Goal: Check status: Check status

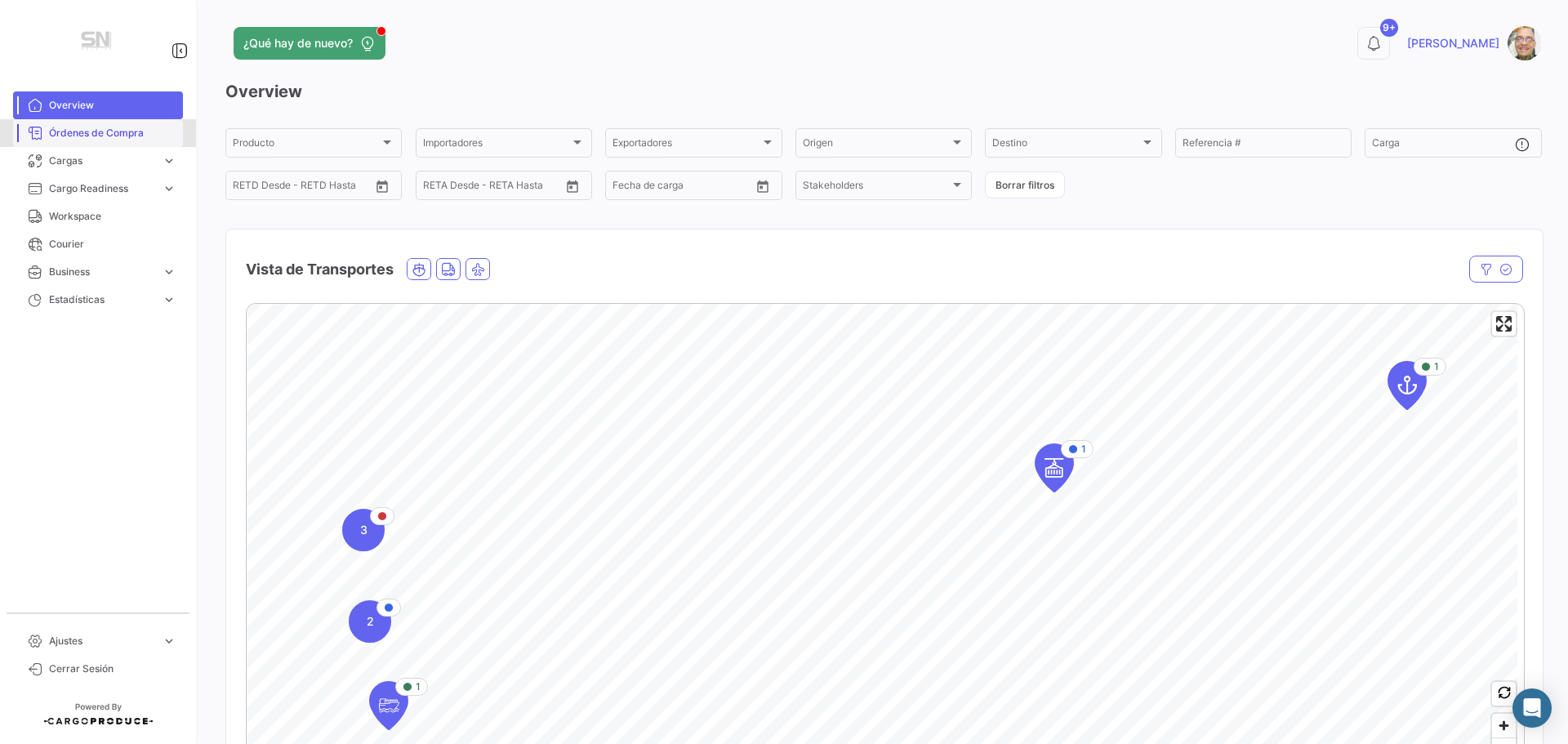
click at [106, 137] on span "Órdenes de Compra" at bounding box center [113, 133] width 128 height 15
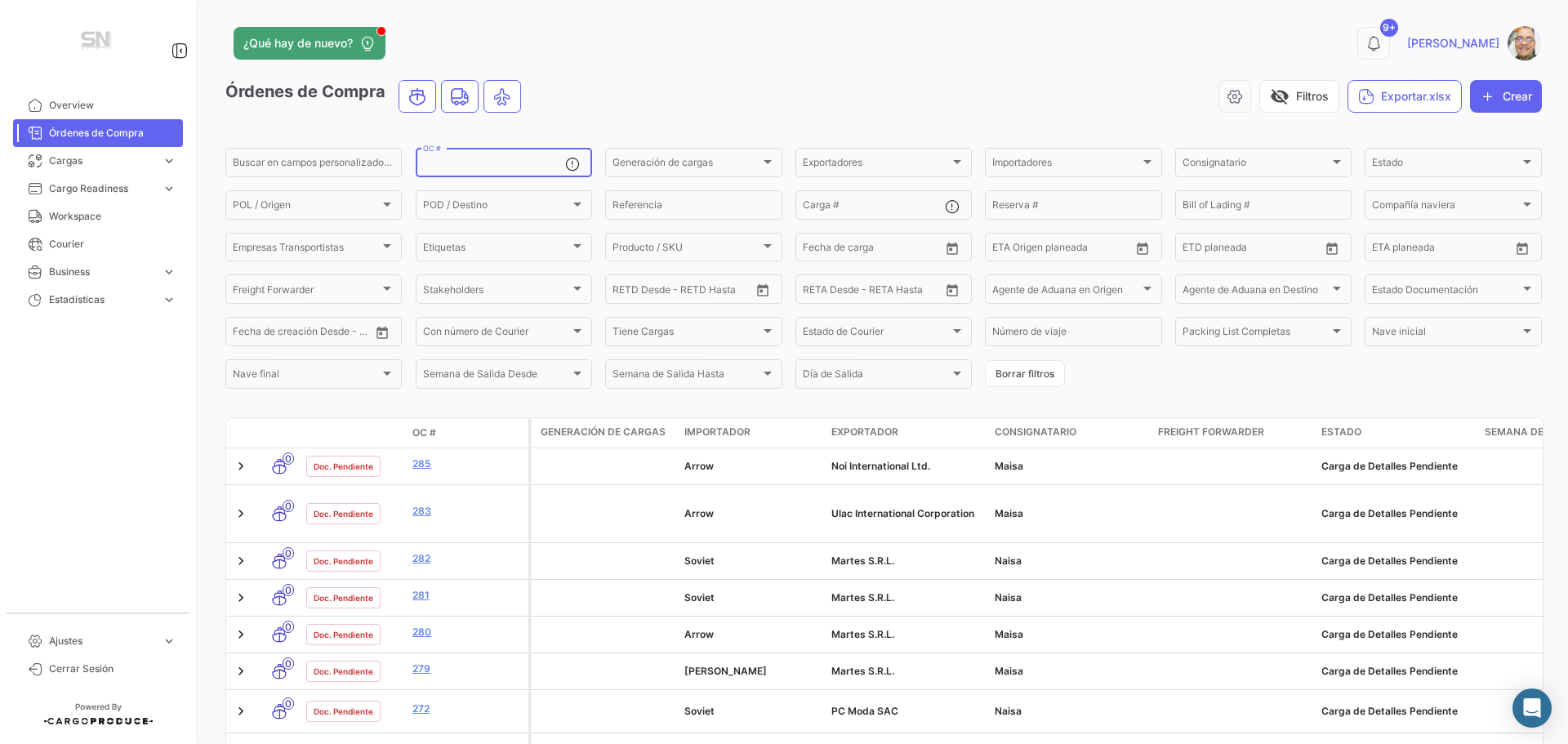
click at [484, 164] on input "OC #" at bounding box center [494, 164] width 142 height 11
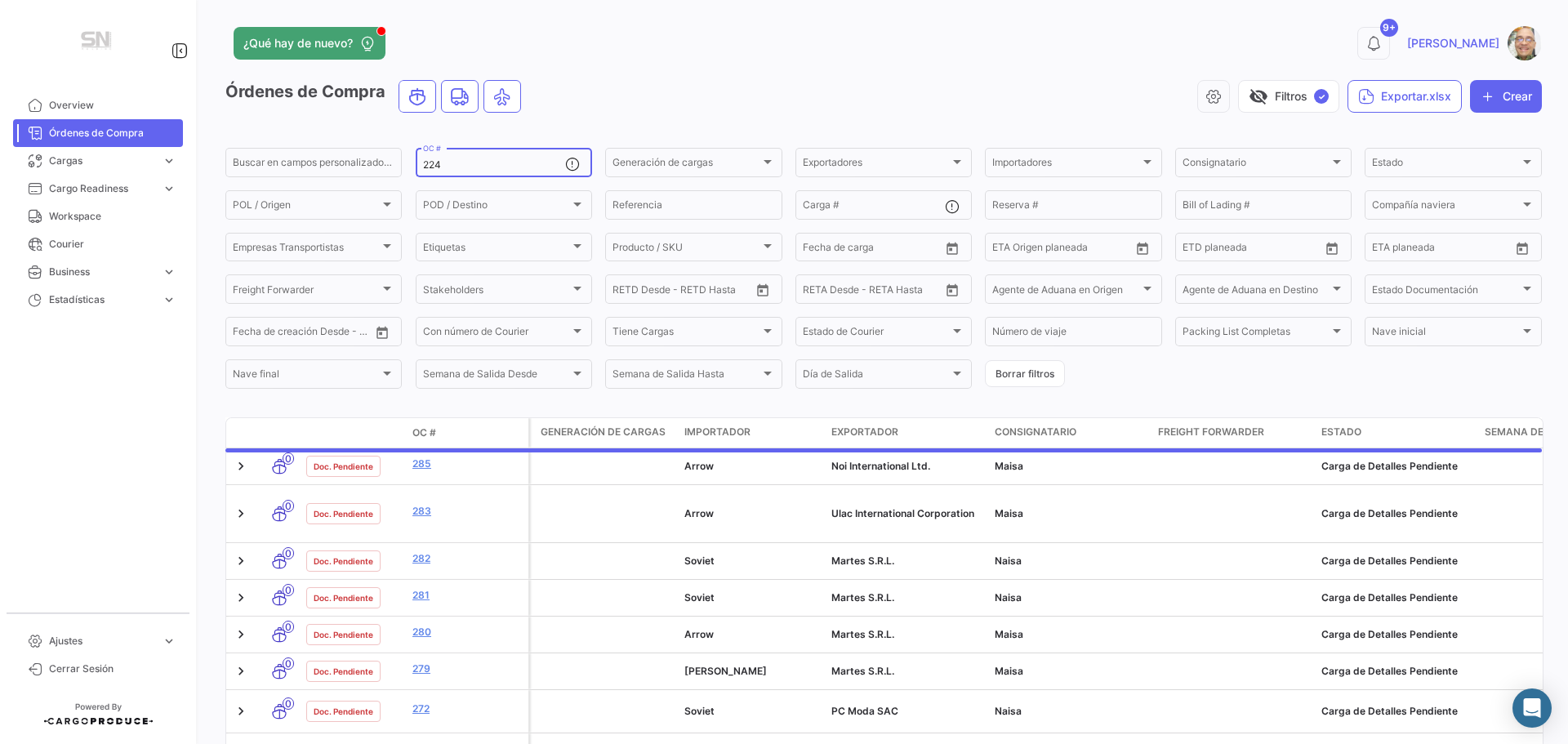
type input "224"
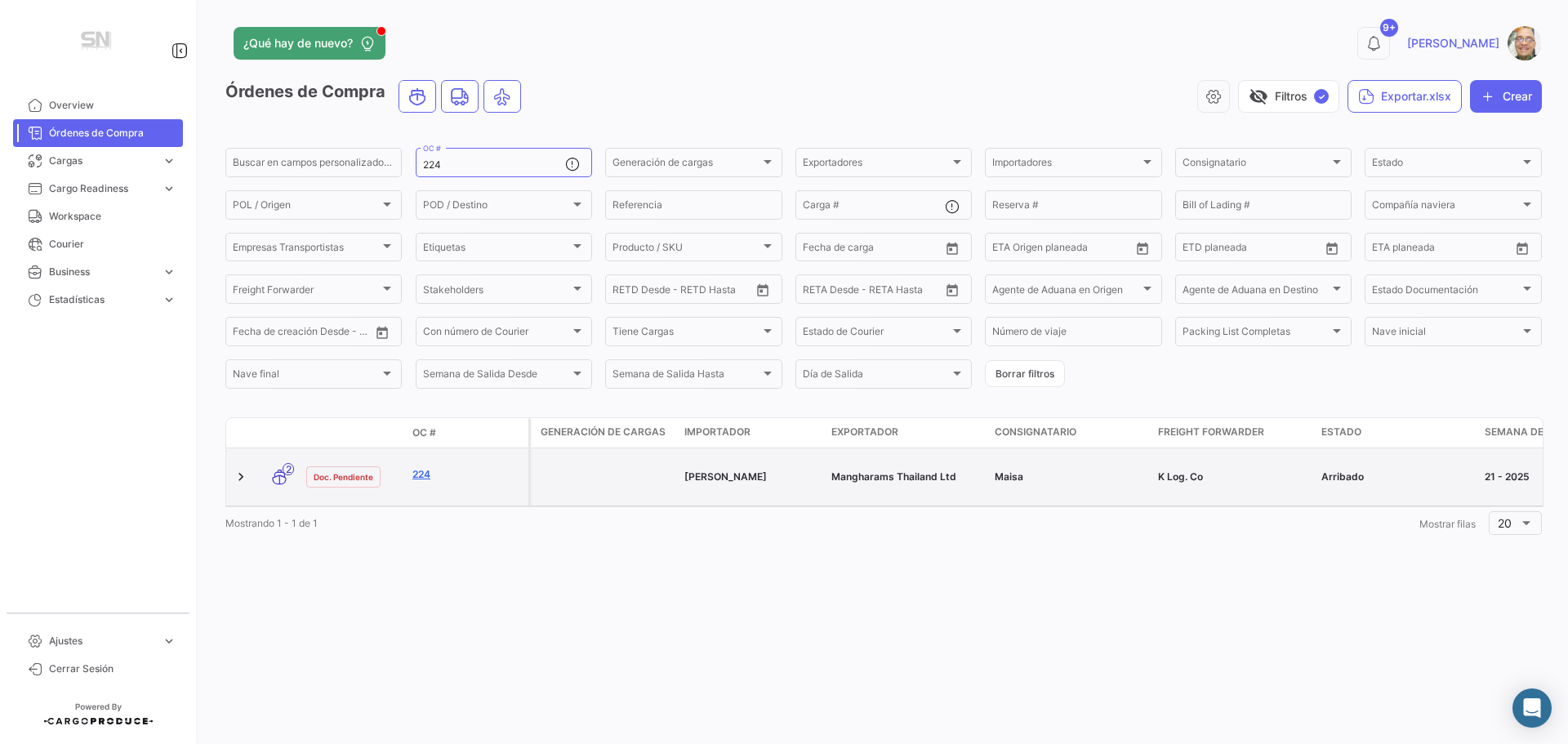
click at [415, 478] on link "224" at bounding box center [467, 474] width 110 height 15
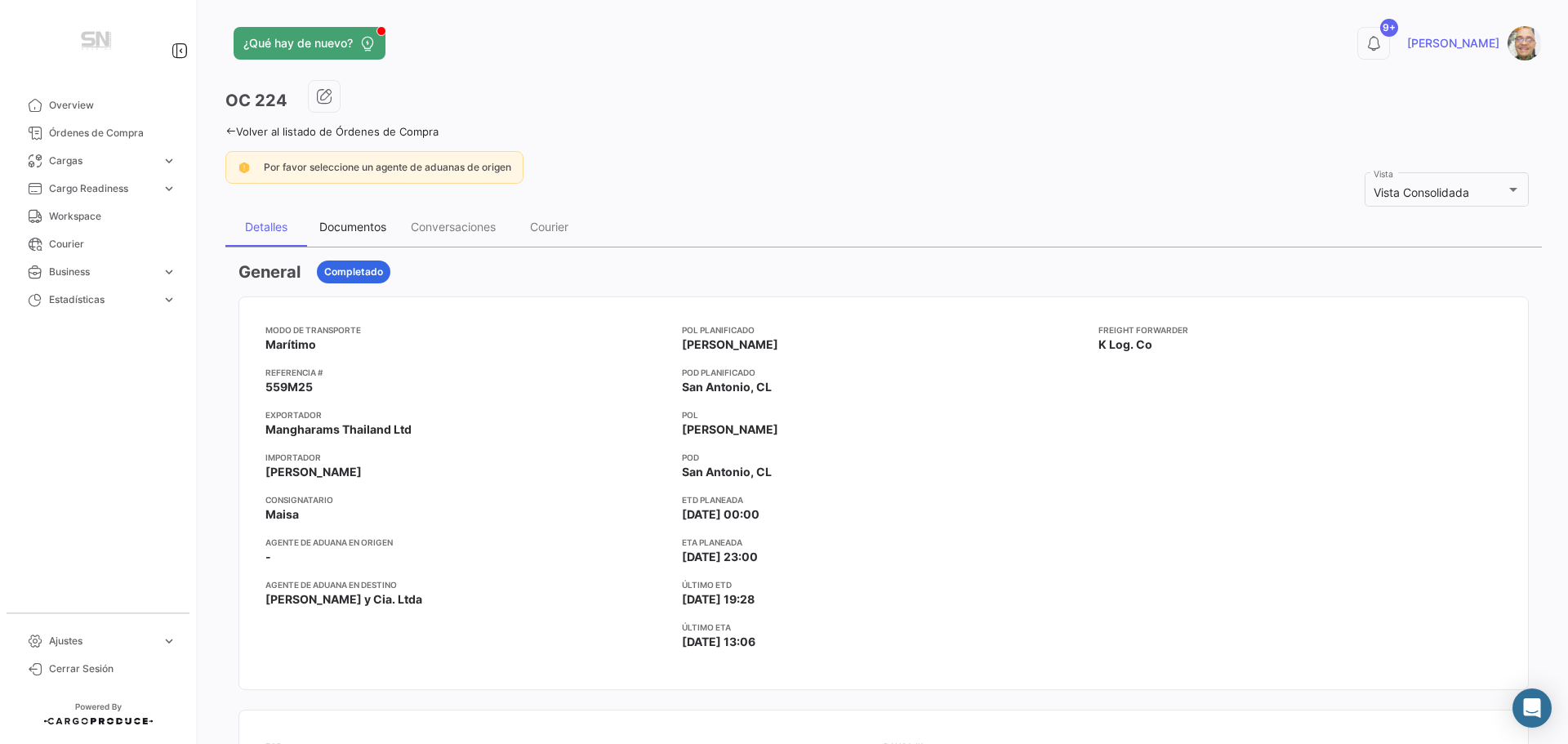
click at [360, 228] on div "Documentos" at bounding box center [353, 226] width 67 height 14
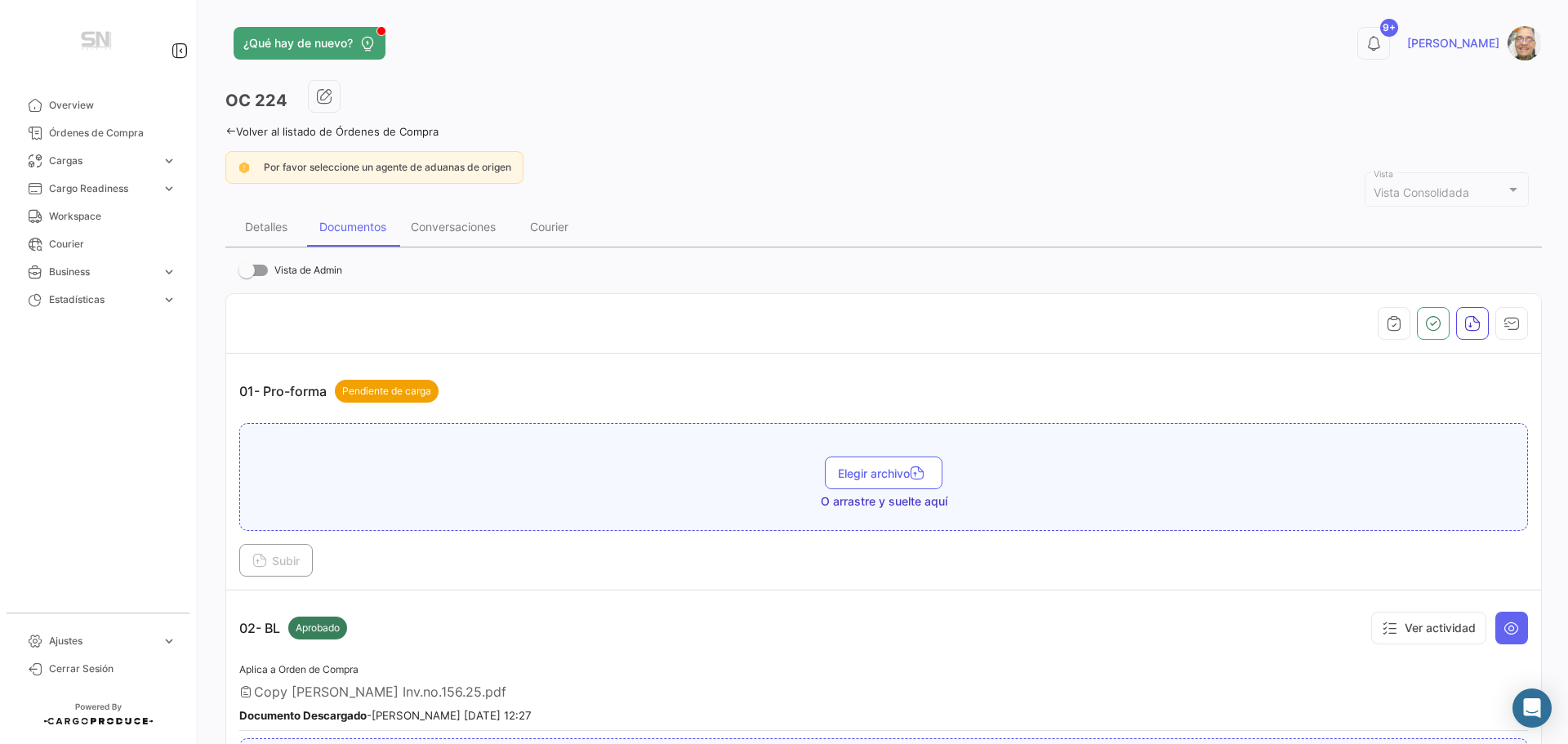
click at [233, 129] on icon at bounding box center [231, 131] width 10 height 10
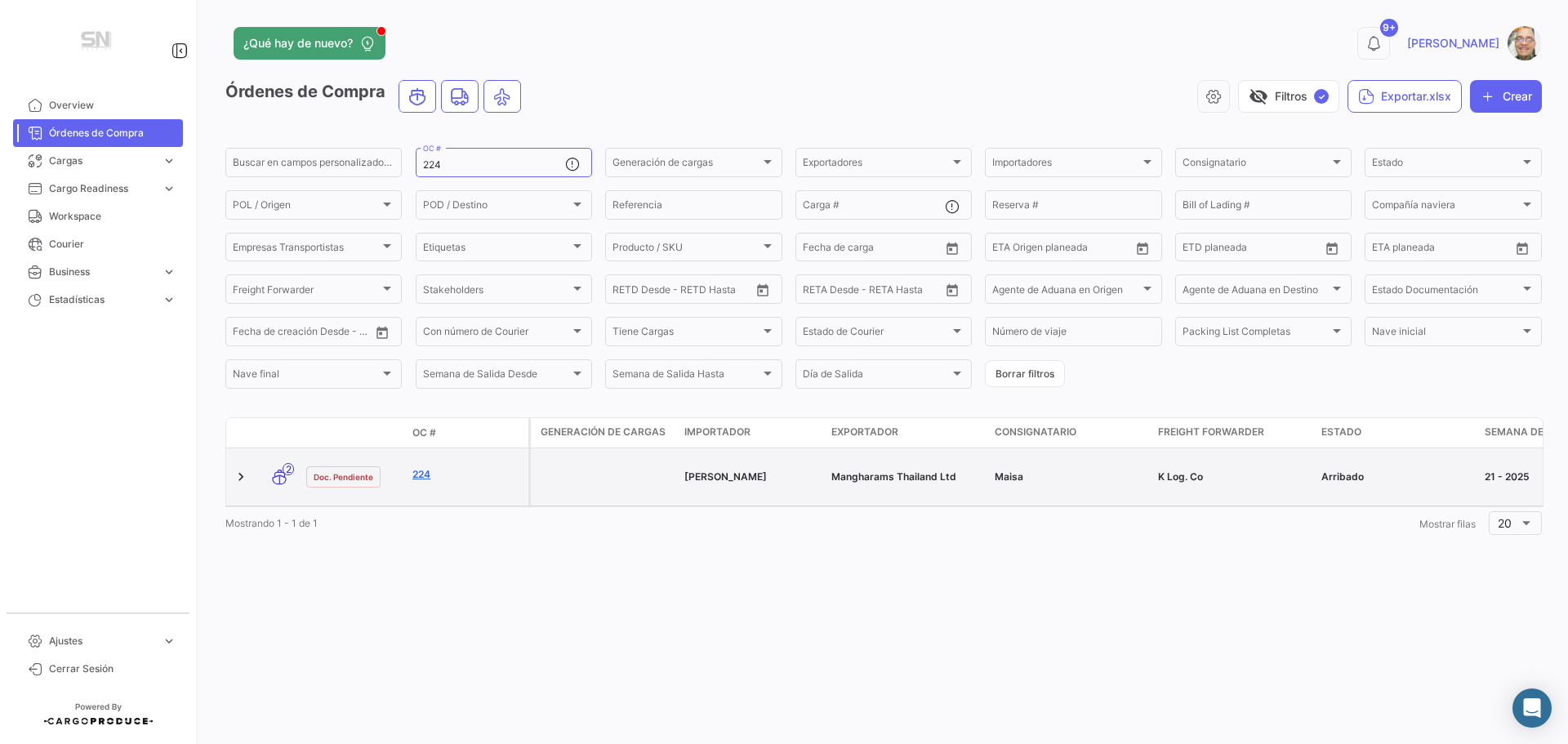
click at [419, 475] on link "224" at bounding box center [467, 474] width 110 height 15
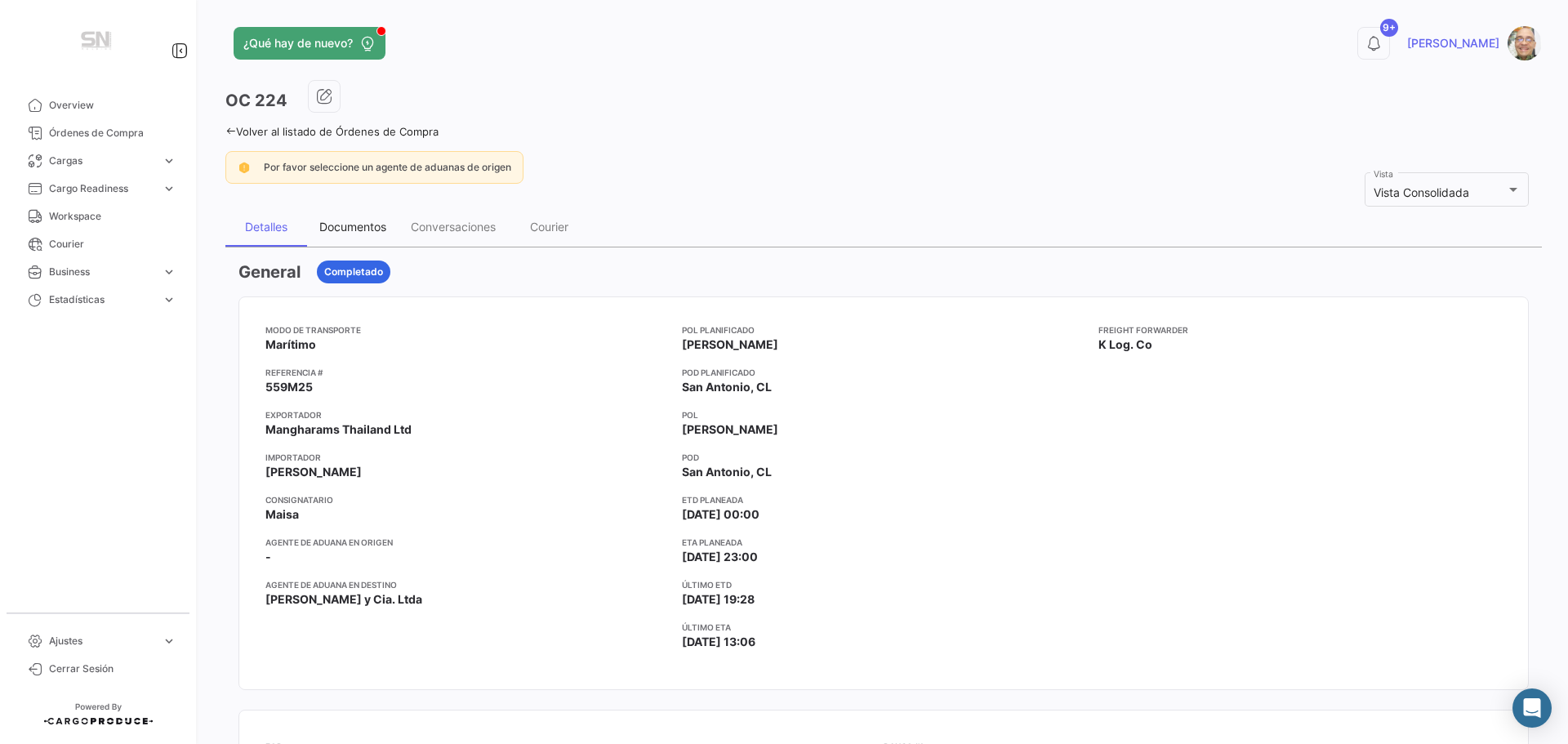
click at [353, 219] on div "Documentos" at bounding box center [353, 226] width 67 height 14
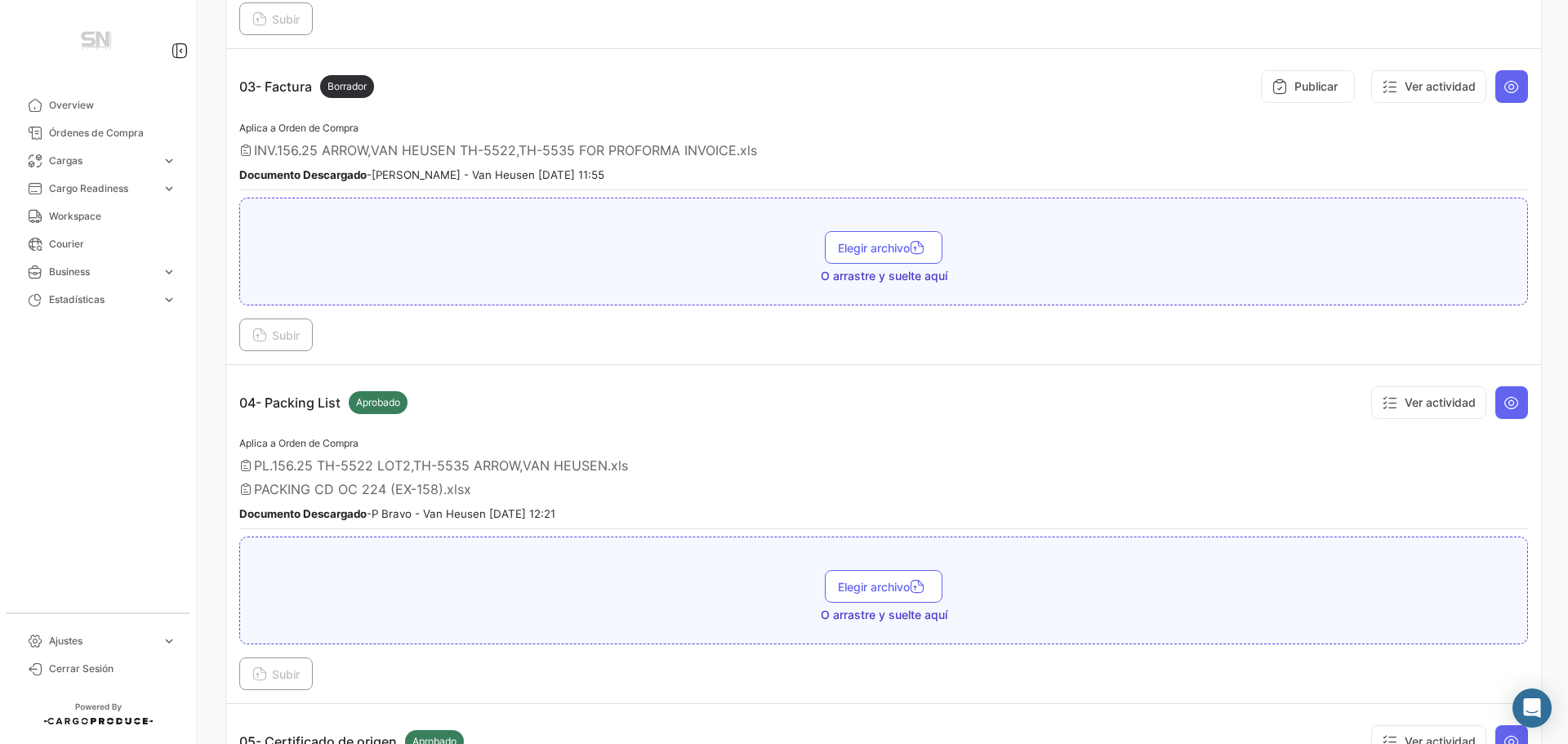
scroll to position [735, 0]
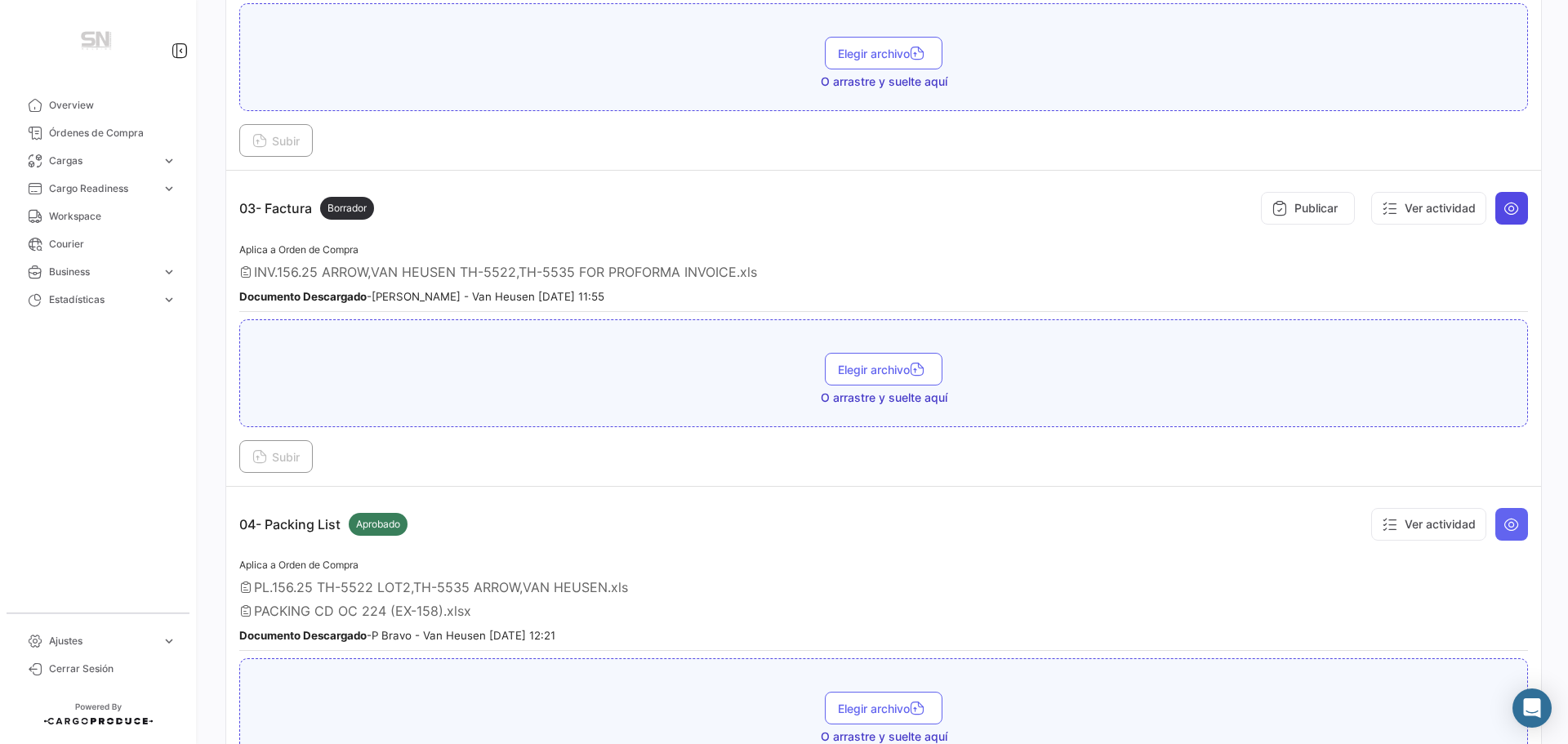
click at [1503, 207] on icon at bounding box center [1511, 208] width 16 height 16
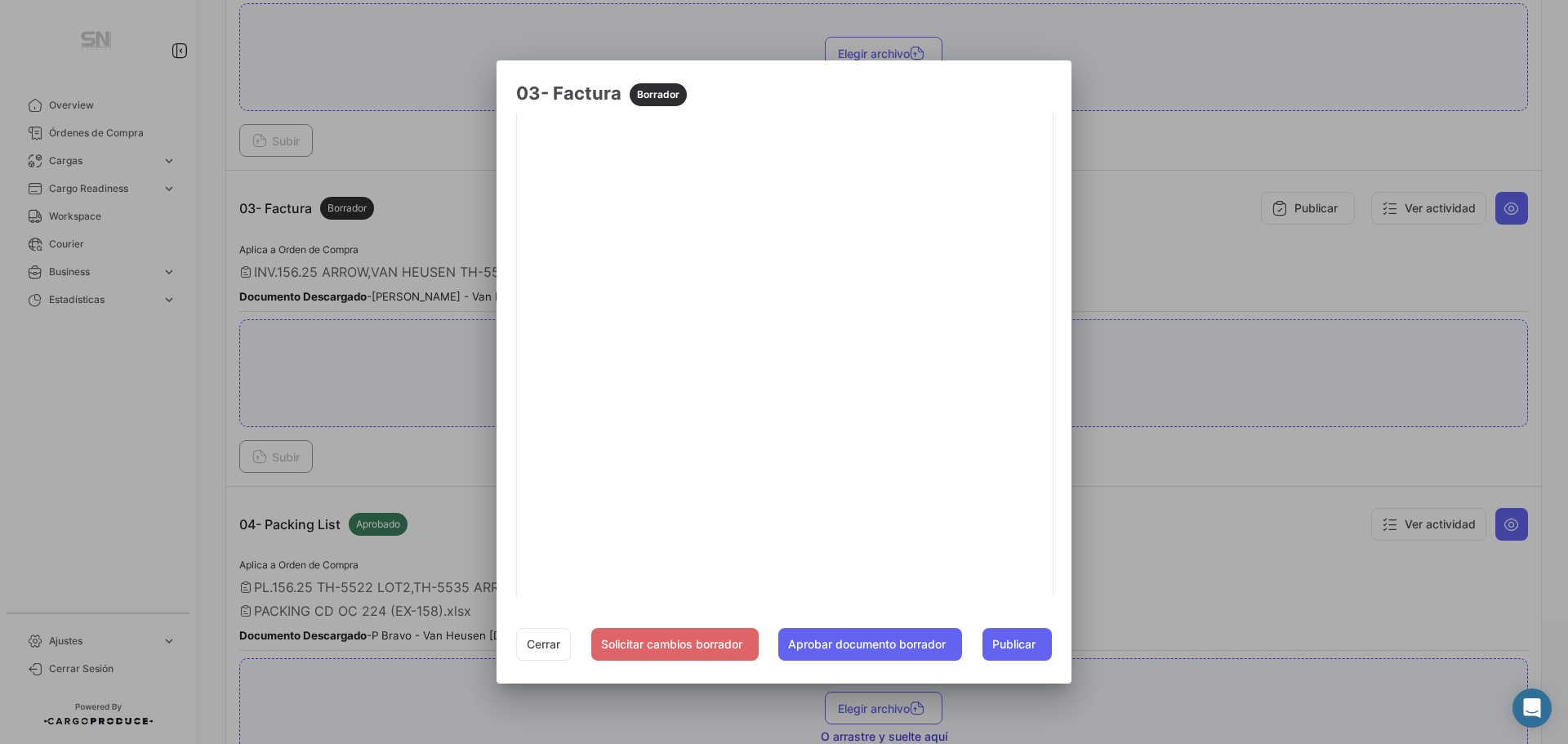
scroll to position [158, 0]
click at [540, 640] on button "Cerrar" at bounding box center [543, 644] width 54 height 33
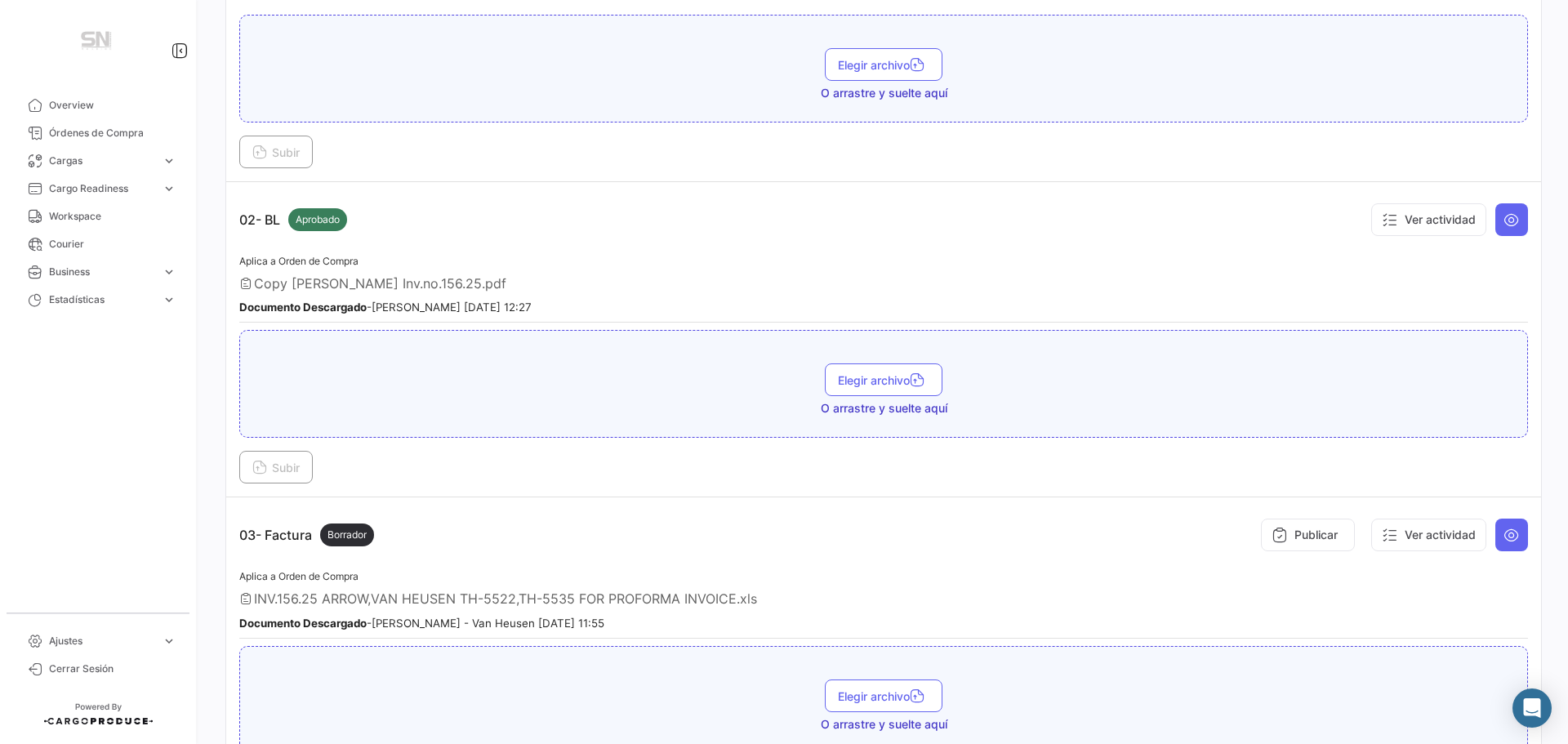
scroll to position [0, 0]
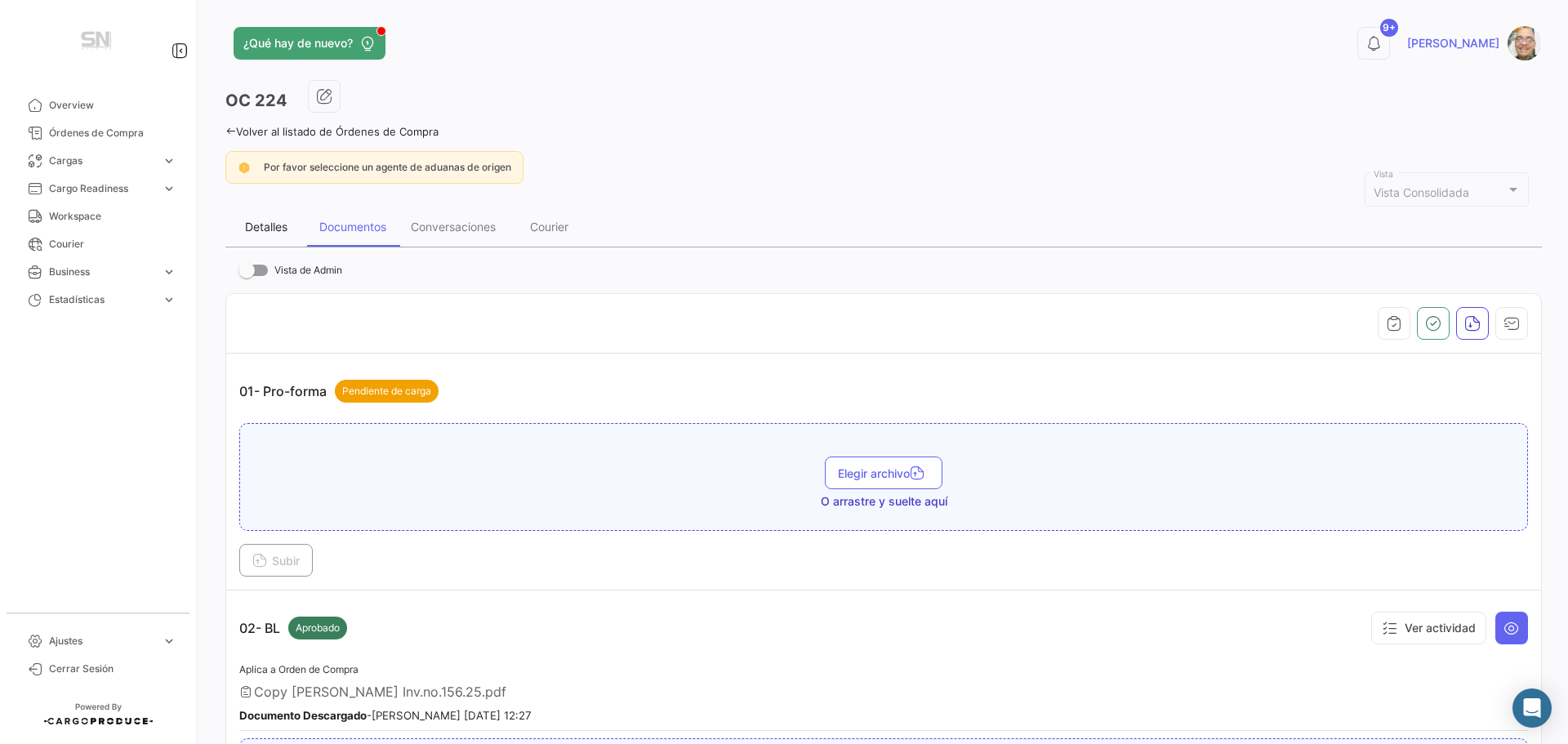
click at [259, 228] on div "Detalles" at bounding box center [266, 226] width 42 height 14
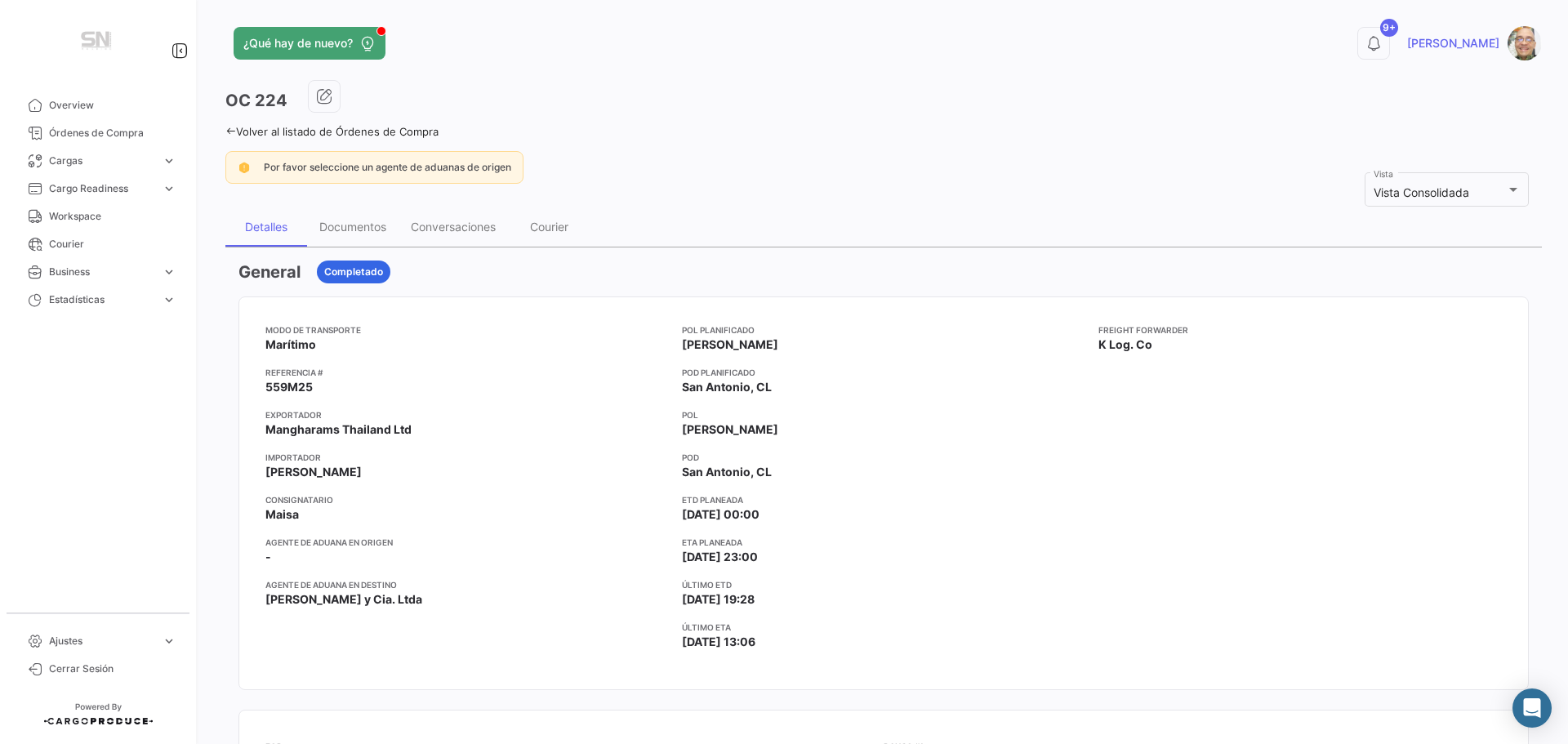
click at [231, 133] on icon at bounding box center [231, 131] width 10 height 10
